Goal: Task Accomplishment & Management: Manage account settings

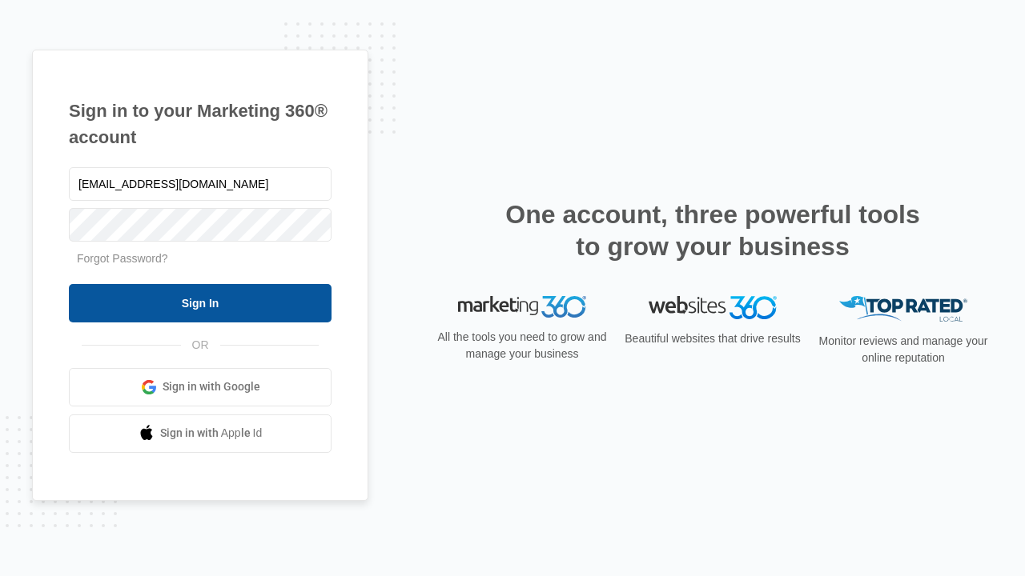
click at [200, 303] on input "Sign In" at bounding box center [200, 303] width 263 height 38
